Goal: Book appointment/travel/reservation

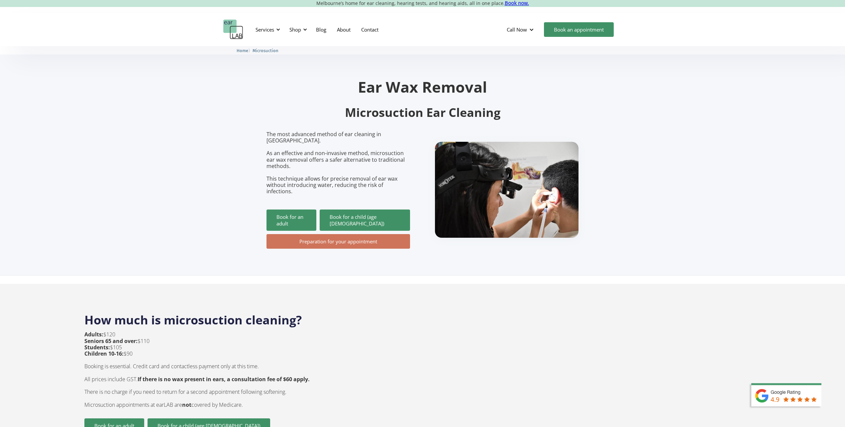
click at [356, 234] on link "Preparation for your appointment" at bounding box center [338, 241] width 144 height 15
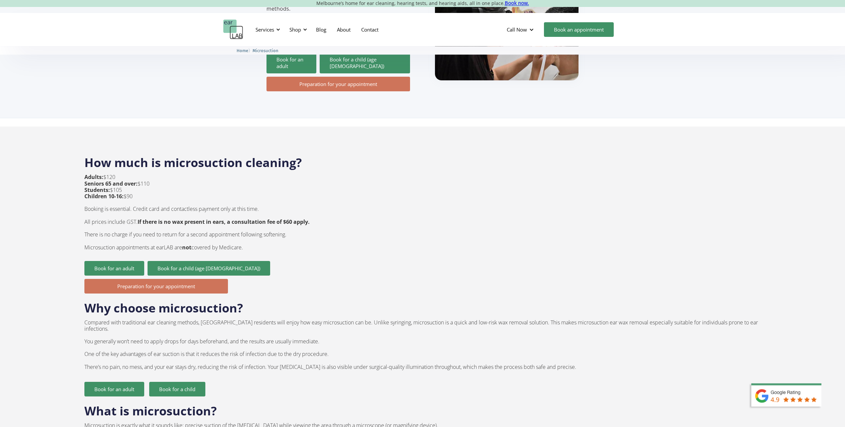
scroll to position [237, 0]
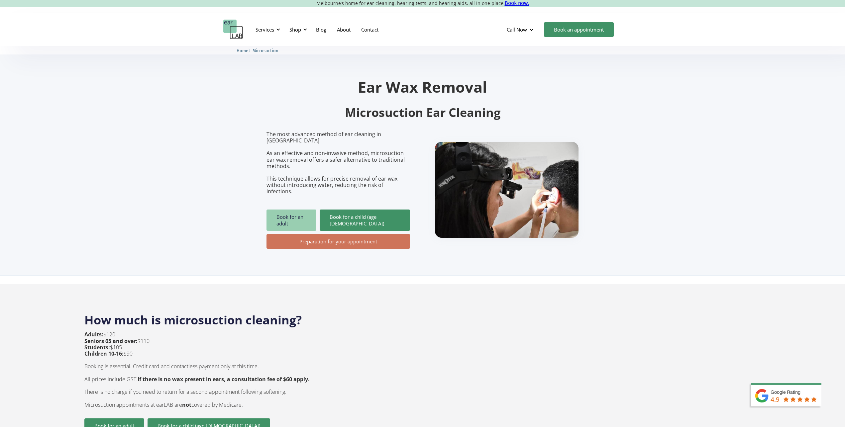
click at [297, 210] on link "Book for an adult" at bounding box center [291, 220] width 50 height 21
click at [272, 28] on div "Services" at bounding box center [264, 29] width 19 height 7
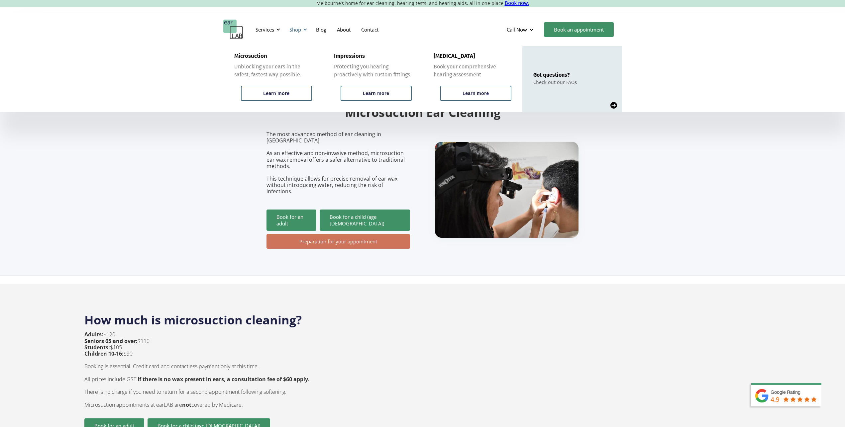
click at [304, 32] on div "Shop" at bounding box center [297, 30] width 24 height 20
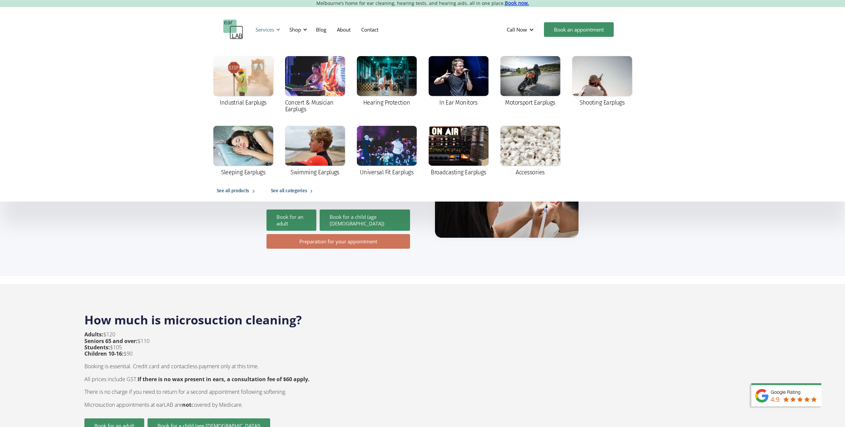
click at [272, 28] on div "Services" at bounding box center [264, 29] width 19 height 7
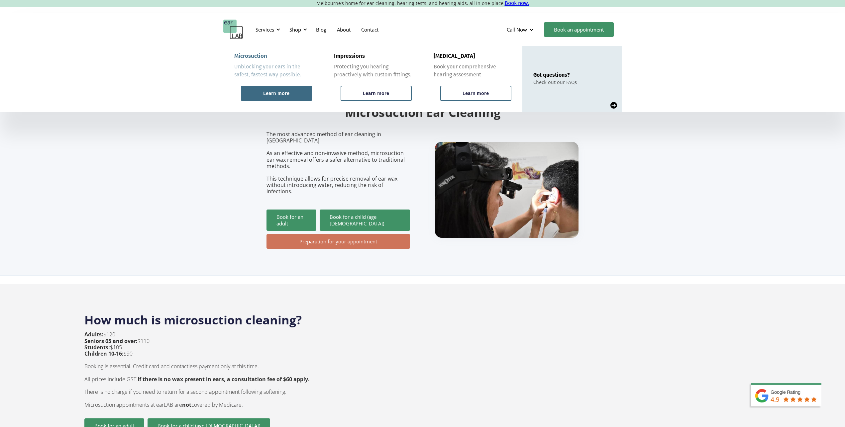
click at [301, 94] on div "Learn more" at bounding box center [276, 93] width 71 height 15
